Goal: Communication & Community: Answer question/provide support

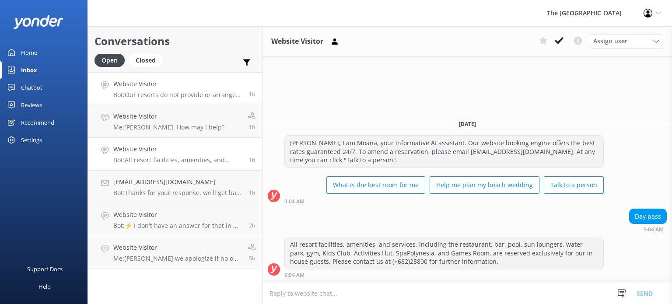
click at [191, 86] on h4 "Website Visitor" at bounding box center [177, 84] width 129 height 10
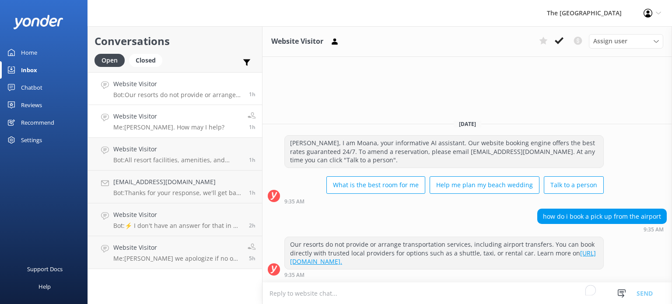
click at [171, 134] on link "Website Visitor Me: [PERSON_NAME]. How may I help? 1h" at bounding box center [175, 121] width 174 height 33
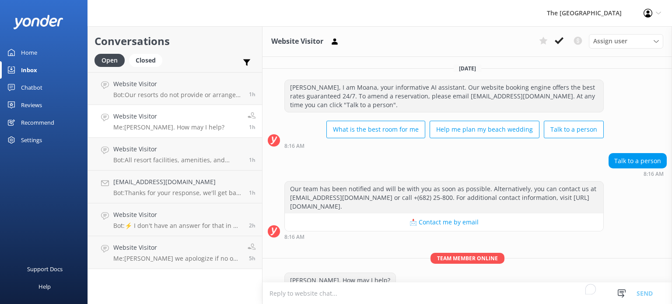
scroll to position [17, 0]
